Goal: Obtain resource: Obtain resource

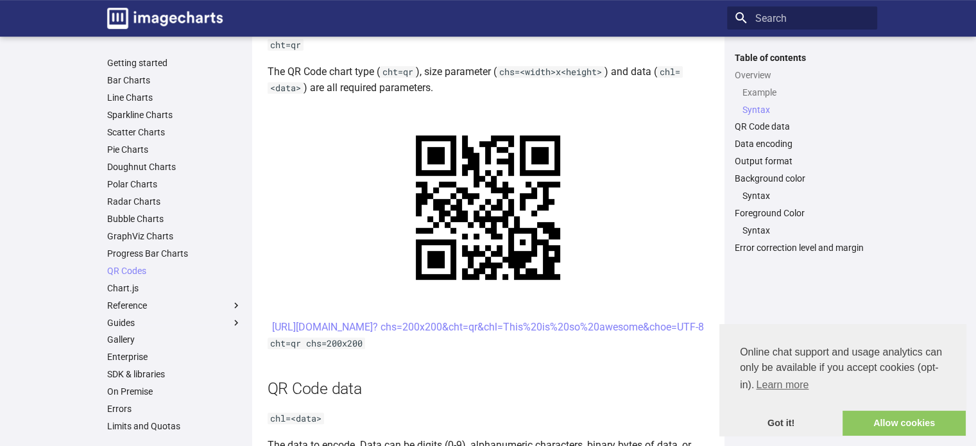
scroll to position [564, 0]
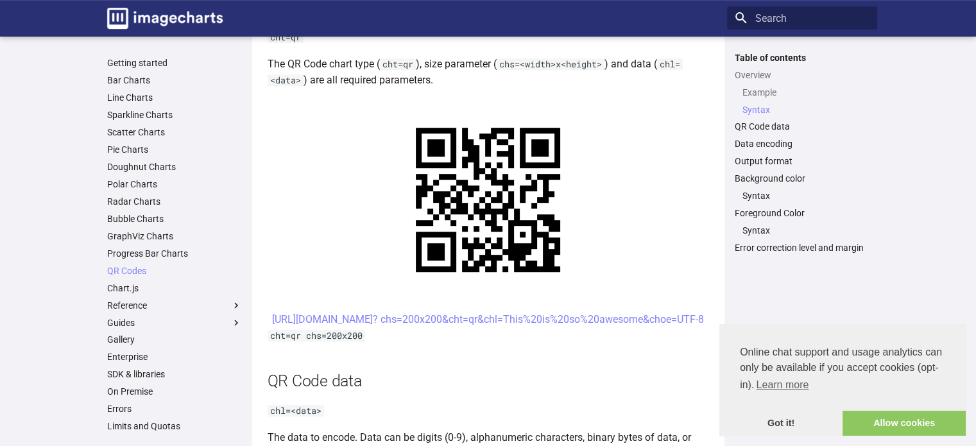
drag, startPoint x: 653, startPoint y: 335, endPoint x: 412, endPoint y: 326, distance: 241.3
click at [412, 326] on center "[URL][DOMAIN_NAME]? chs=200x200&cht=qr&chl=This%20is%20so%20awesome&choe=UTF-8" at bounding box center [487, 319] width 441 height 17
copy link "[URL][DOMAIN_NAME]? chs=200x200&cht=qr&chl=This%20is%20so%20awesome&choe=UTF-8"
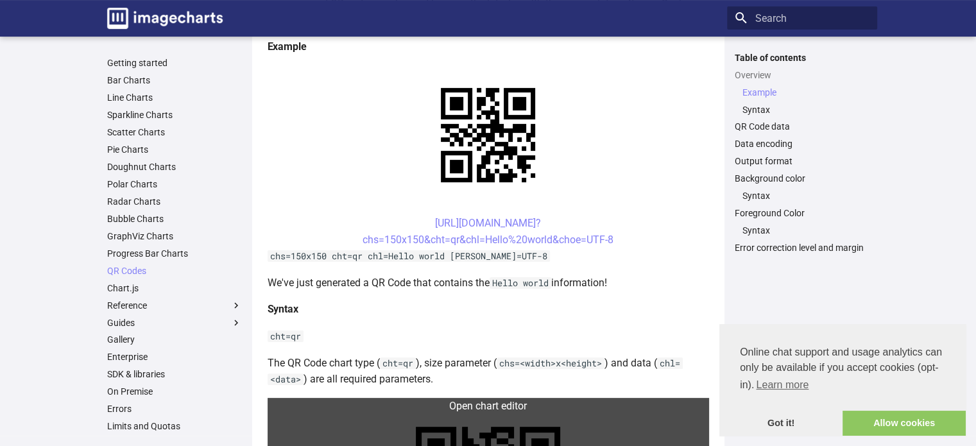
scroll to position [264, 0]
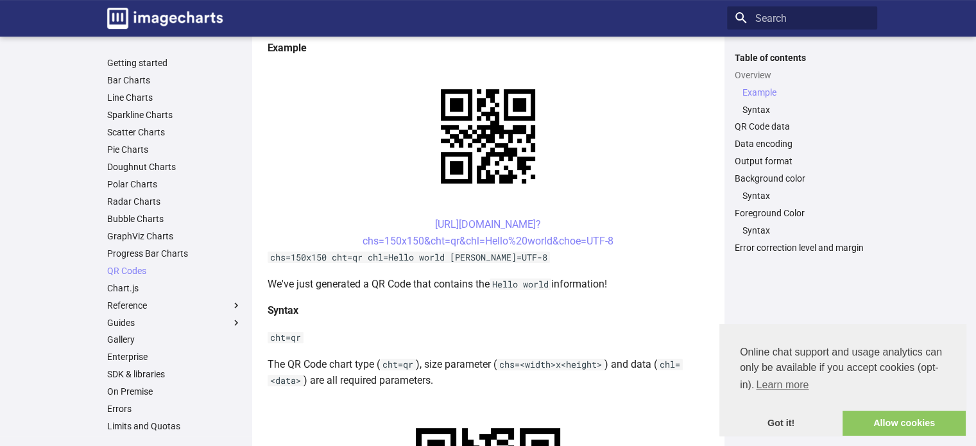
drag, startPoint x: 631, startPoint y: 241, endPoint x: 410, endPoint y: 226, distance: 221.8
click at [410, 226] on center "[URL][DOMAIN_NAME]? chs=150x150&cht=qr&chl=Hello%20world&choe=UTF-8" at bounding box center [487, 232] width 441 height 33
copy link "[URL][DOMAIN_NAME]? chs=150x150&cht=qr&chl=Hello%20world&choe=UTF-8"
drag, startPoint x: 410, startPoint y: 224, endPoint x: 616, endPoint y: 243, distance: 206.1
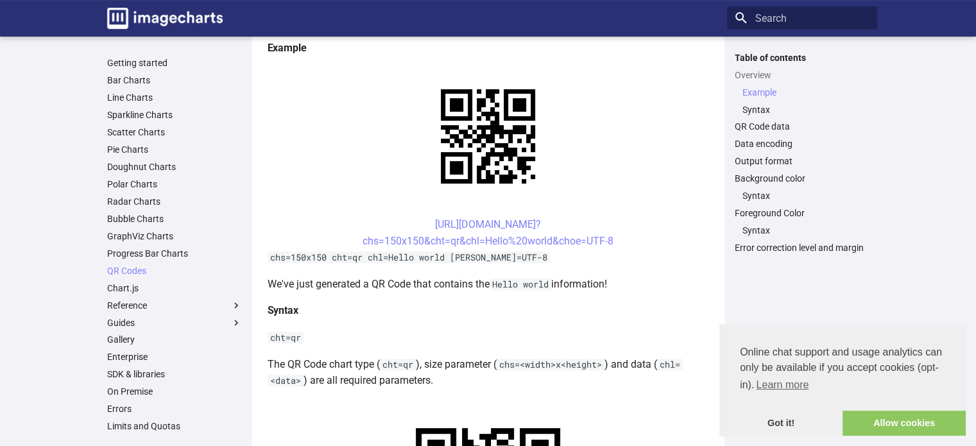
click at [616, 243] on center "[URL][DOMAIN_NAME]? chs=150x150&cht=qr&chl=Hello%20world&choe=UTF-8" at bounding box center [487, 232] width 441 height 33
drag, startPoint x: 588, startPoint y: 241, endPoint x: 451, endPoint y: 223, distance: 138.4
click at [451, 223] on link "[URL][DOMAIN_NAME]? chs=150x150&cht=qr&chl=Hello%20world&choe=UTF-8" at bounding box center [487, 232] width 251 height 29
click at [390, 220] on center "[URL][DOMAIN_NAME]? chs=150x150&cht=qr&chl=Hello%20world&choe=UTF-8" at bounding box center [487, 232] width 441 height 33
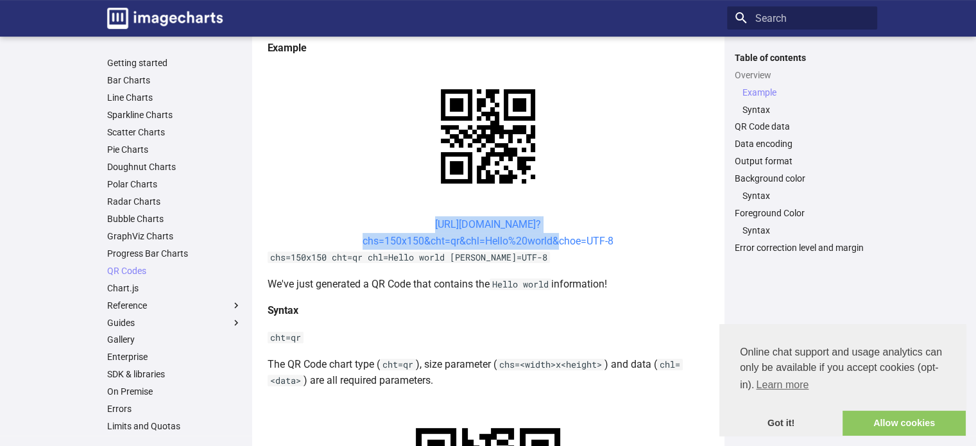
drag, startPoint x: 407, startPoint y: 220, endPoint x: 554, endPoint y: 244, distance: 148.8
click at [554, 244] on center "[URL][DOMAIN_NAME]? chs=150x150&cht=qr&chl=Hello%20world&choe=UTF-8" at bounding box center [487, 232] width 441 height 33
copy link "[URL][DOMAIN_NAME]? chs=150x150&cht=qr&chl=Hello%20world"
